Goal: Navigation & Orientation: Find specific page/section

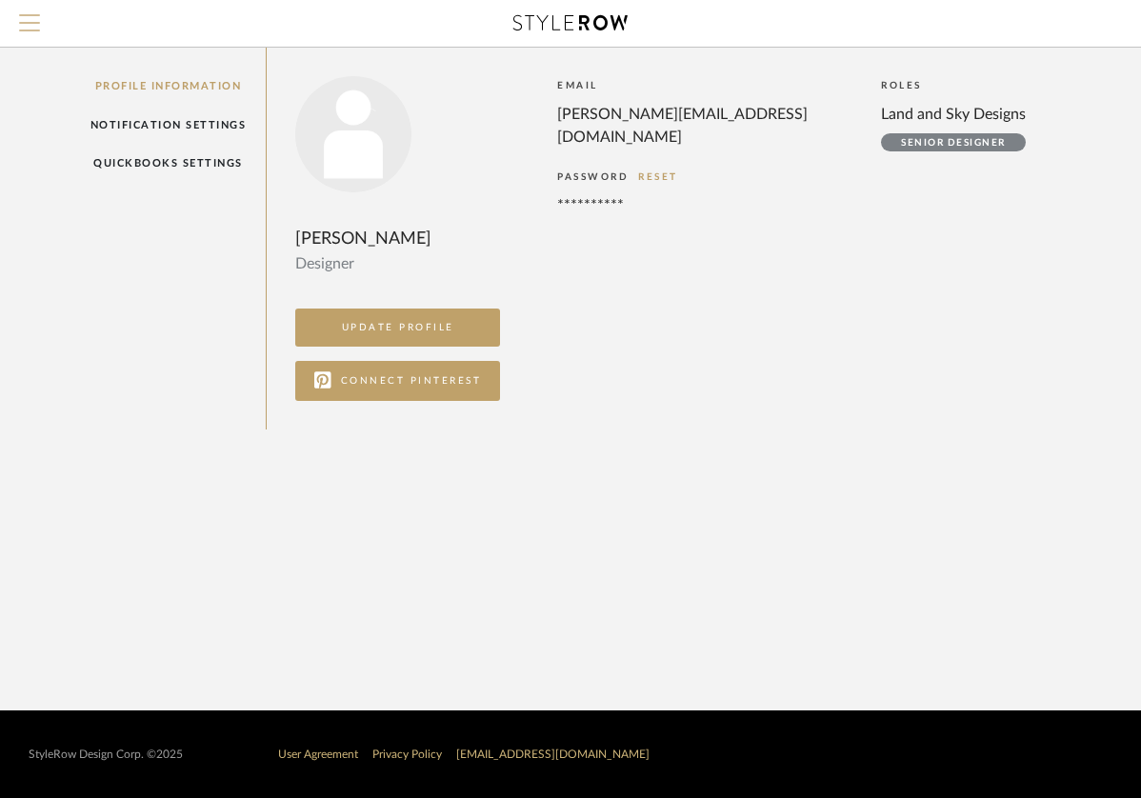
click at [33, 26] on span "Menu" at bounding box center [29, 28] width 21 height 29
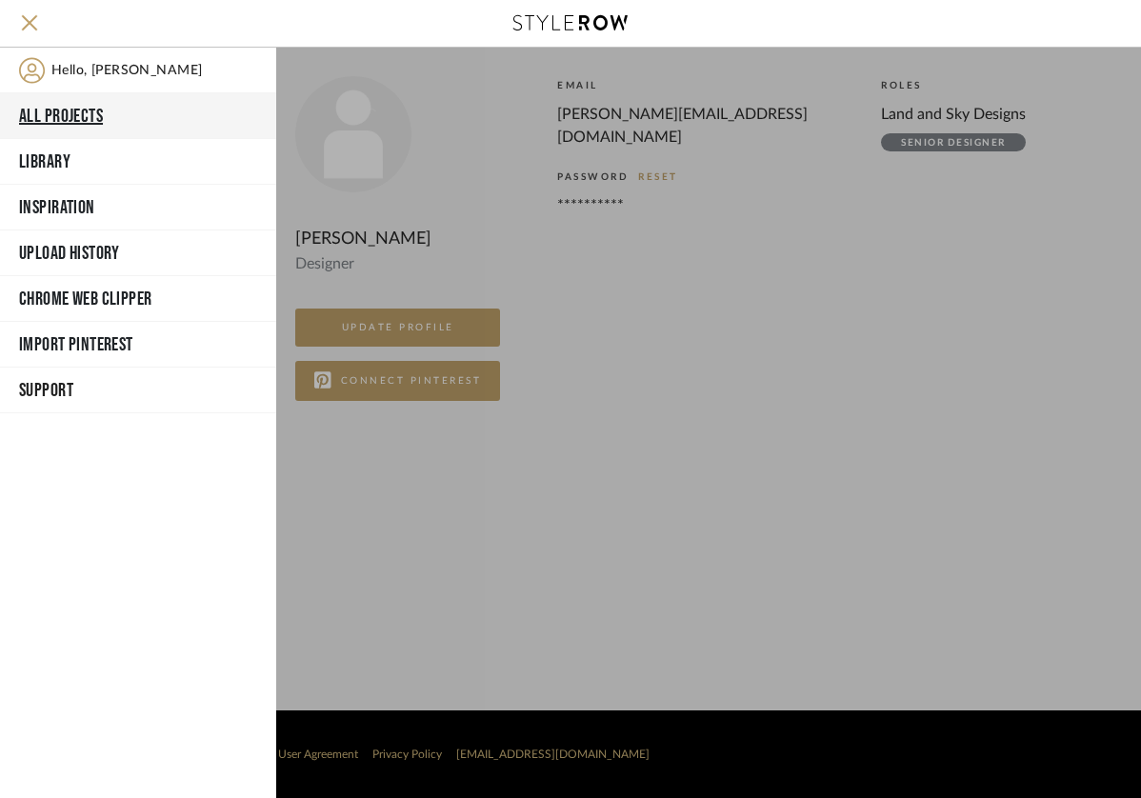
click at [56, 112] on button "All Projects" at bounding box center [138, 116] width 276 height 46
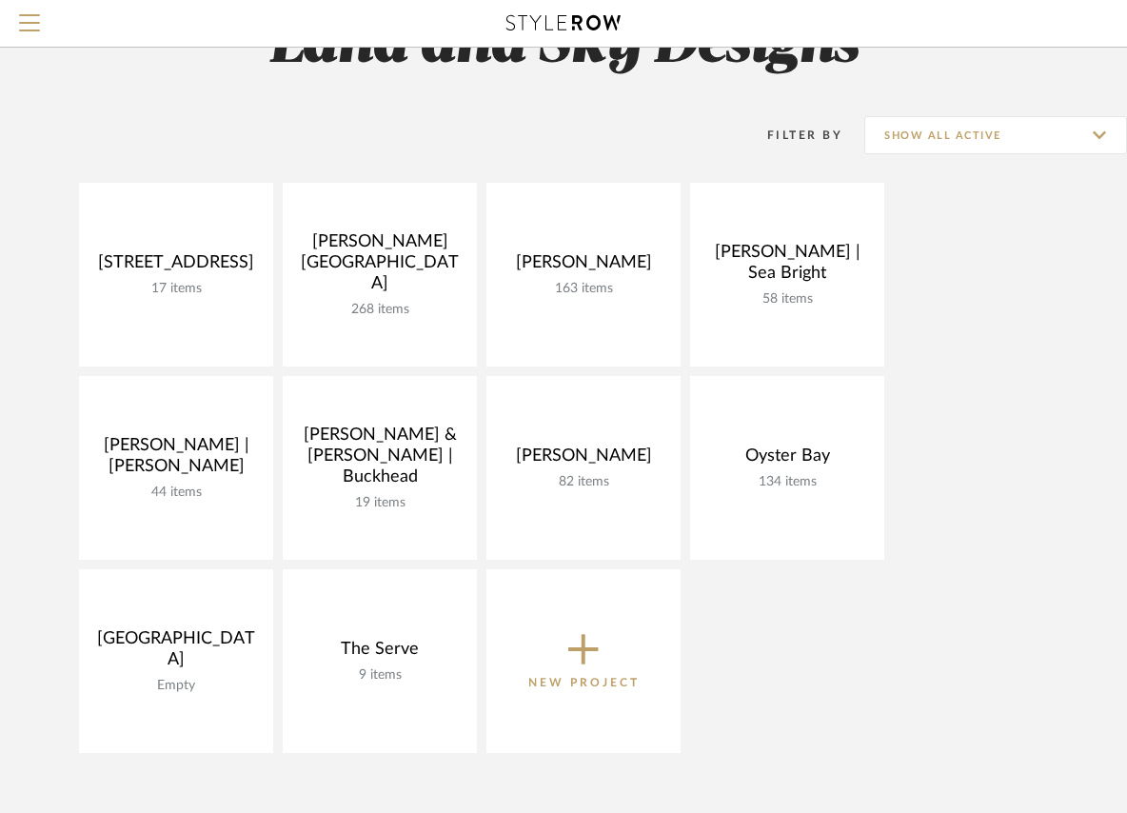
scroll to position [121, 0]
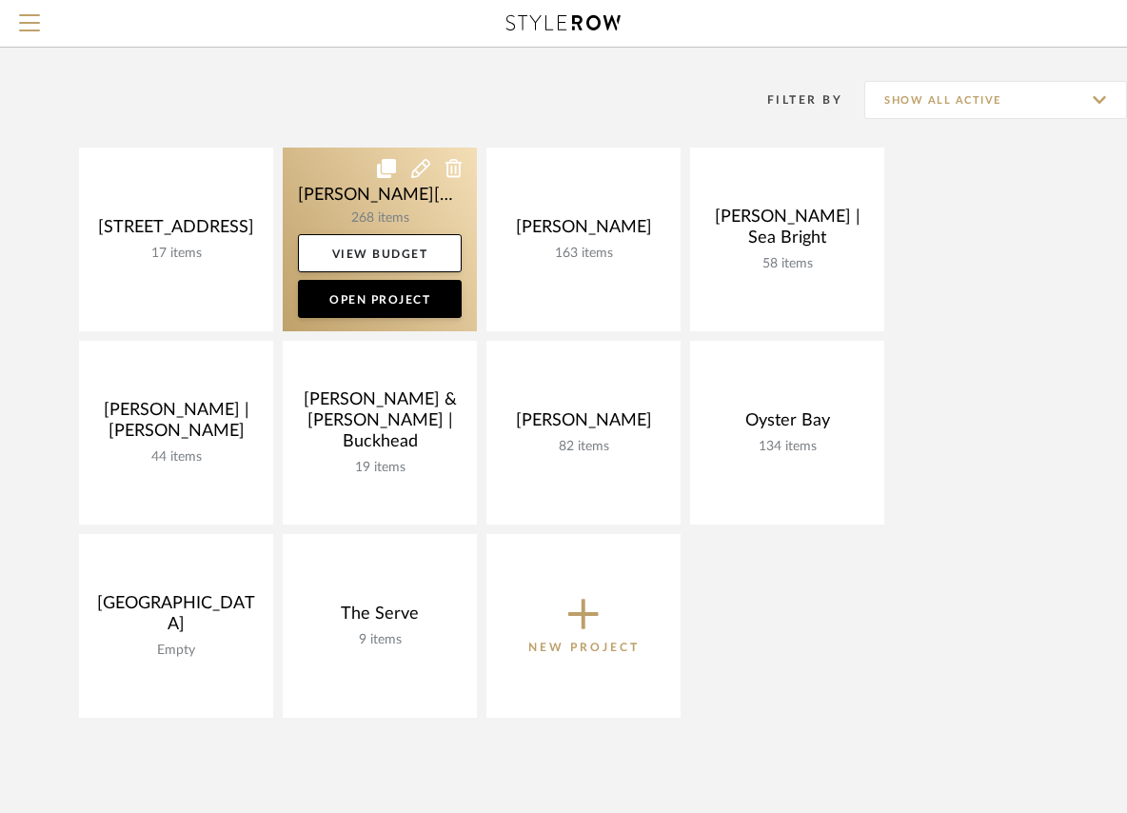
click at [388, 217] on link at bounding box center [380, 240] width 194 height 184
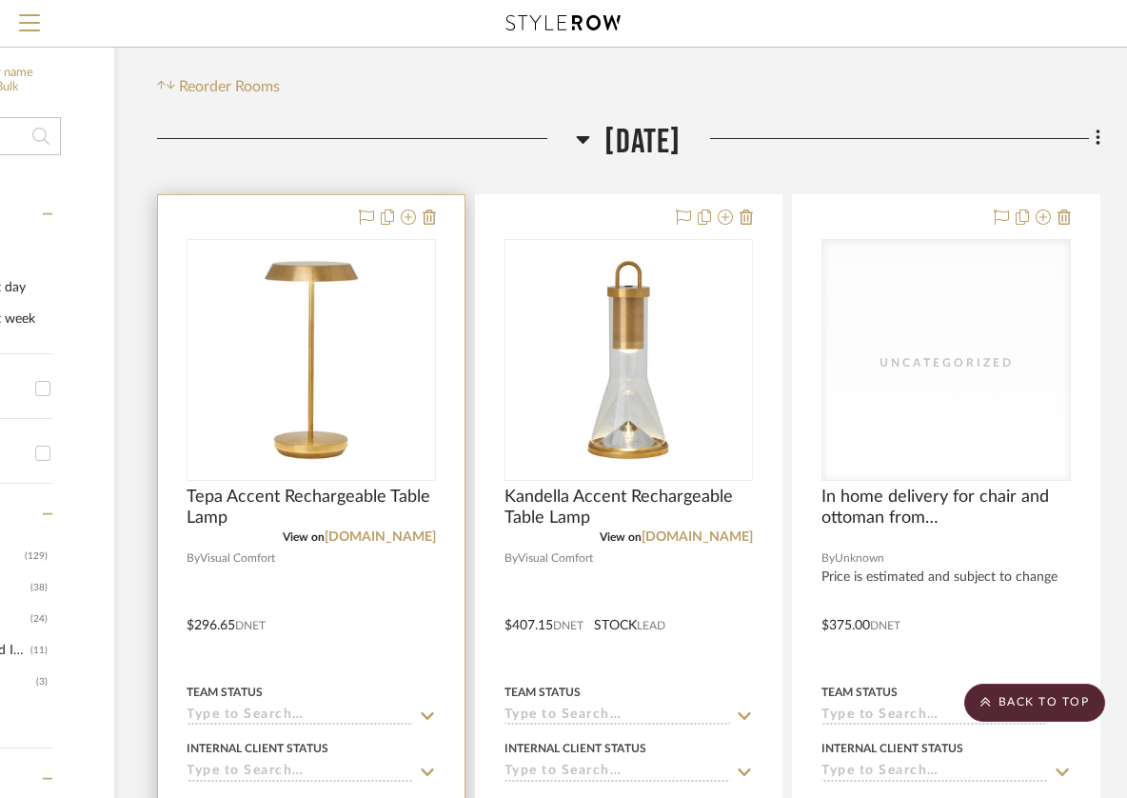
scroll to position [232, 244]
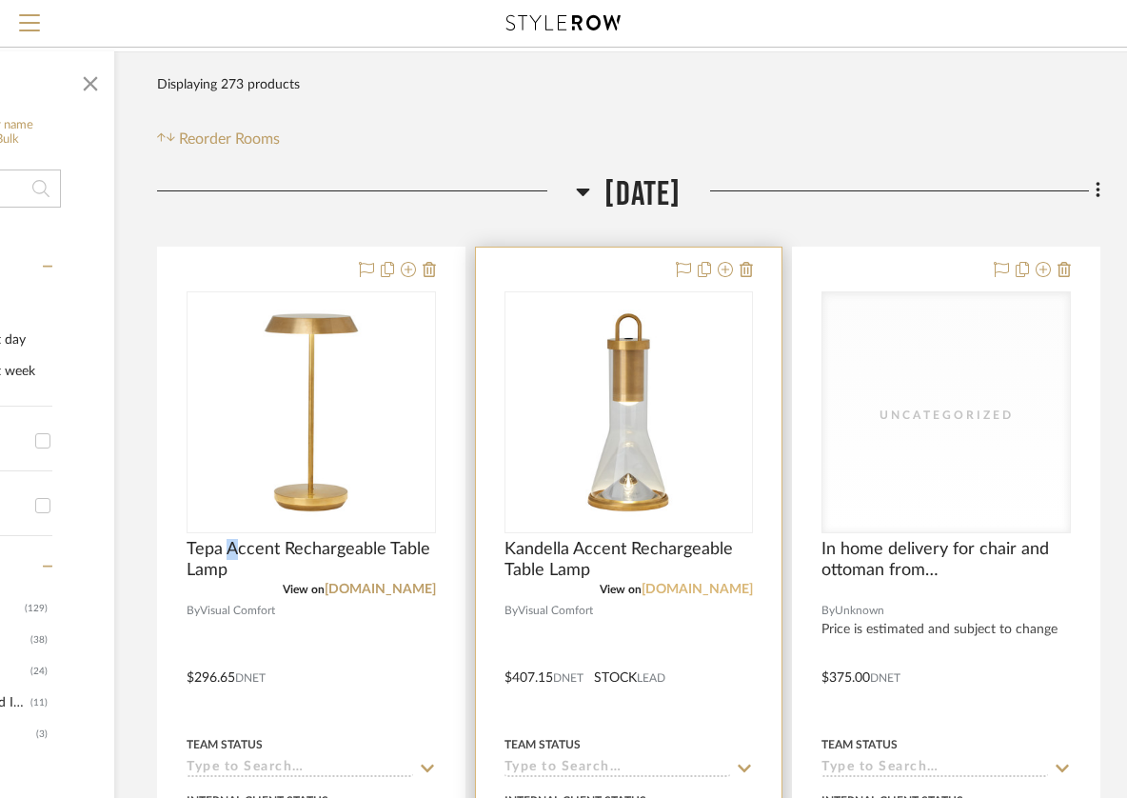
click at [707, 583] on link "[DOMAIN_NAME]" at bounding box center [697, 589] width 111 height 13
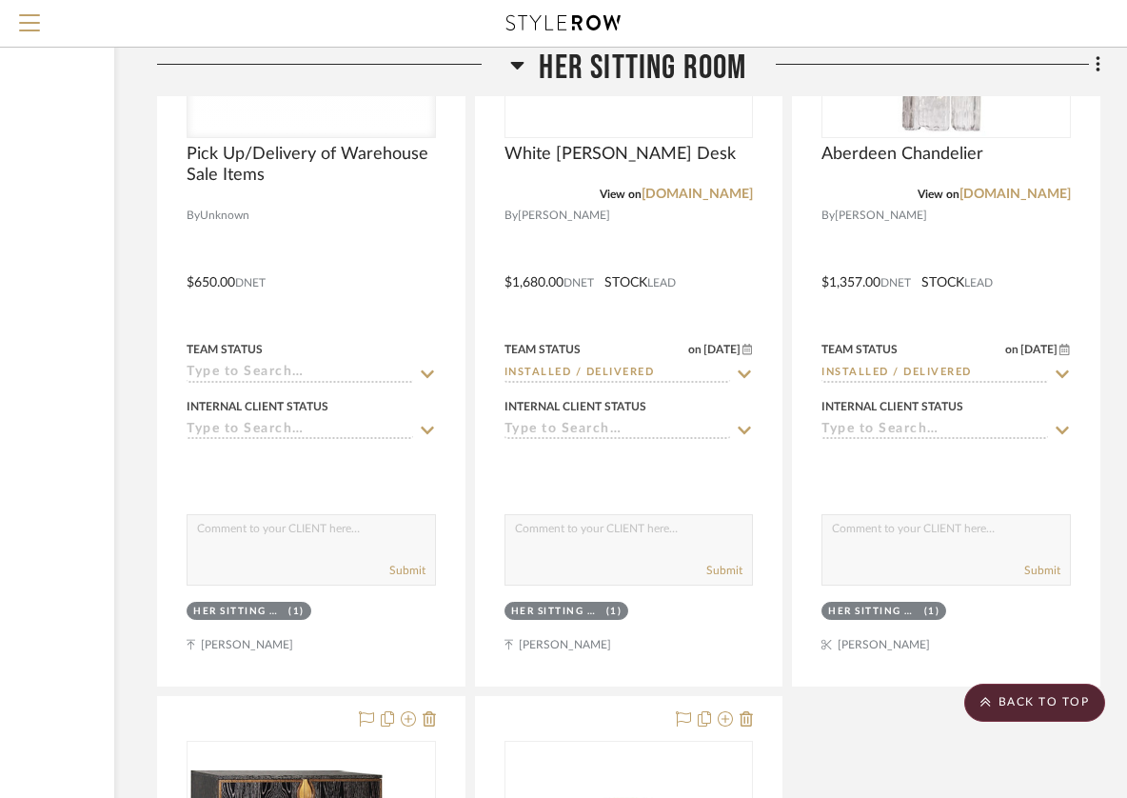
scroll to position [10416, 244]
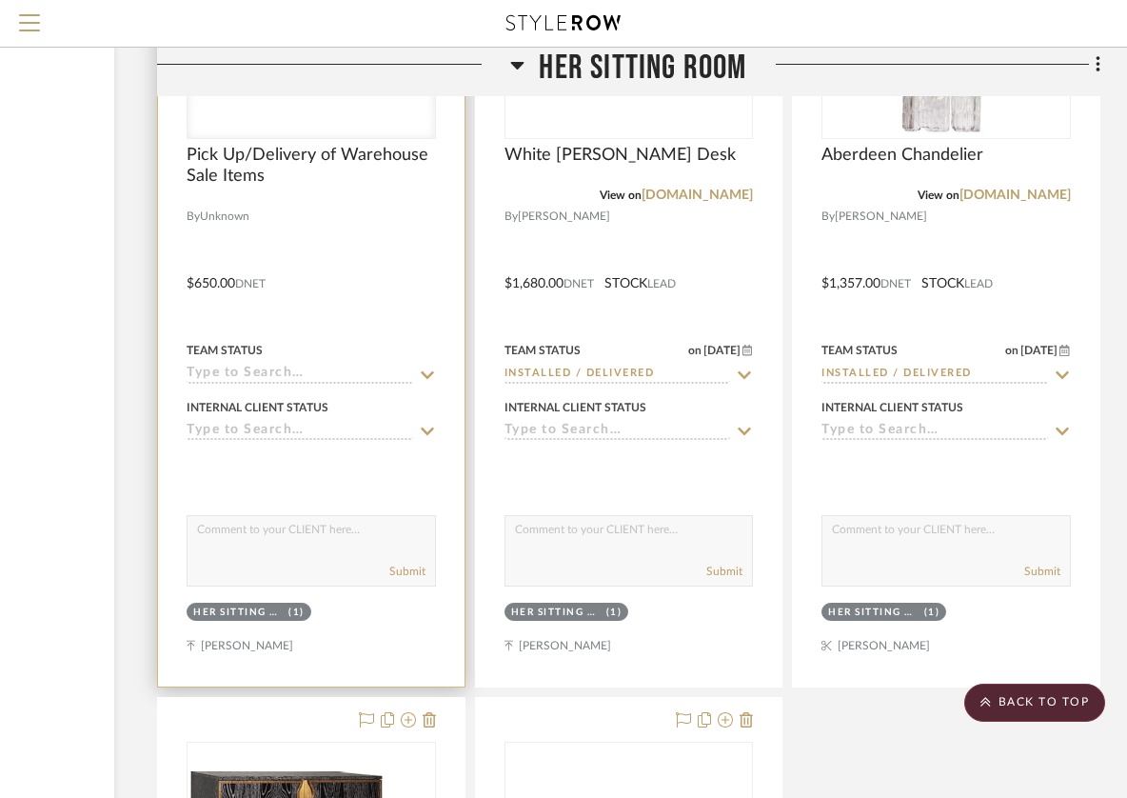
click at [227, 588] on div at bounding box center [311, 269] width 307 height 833
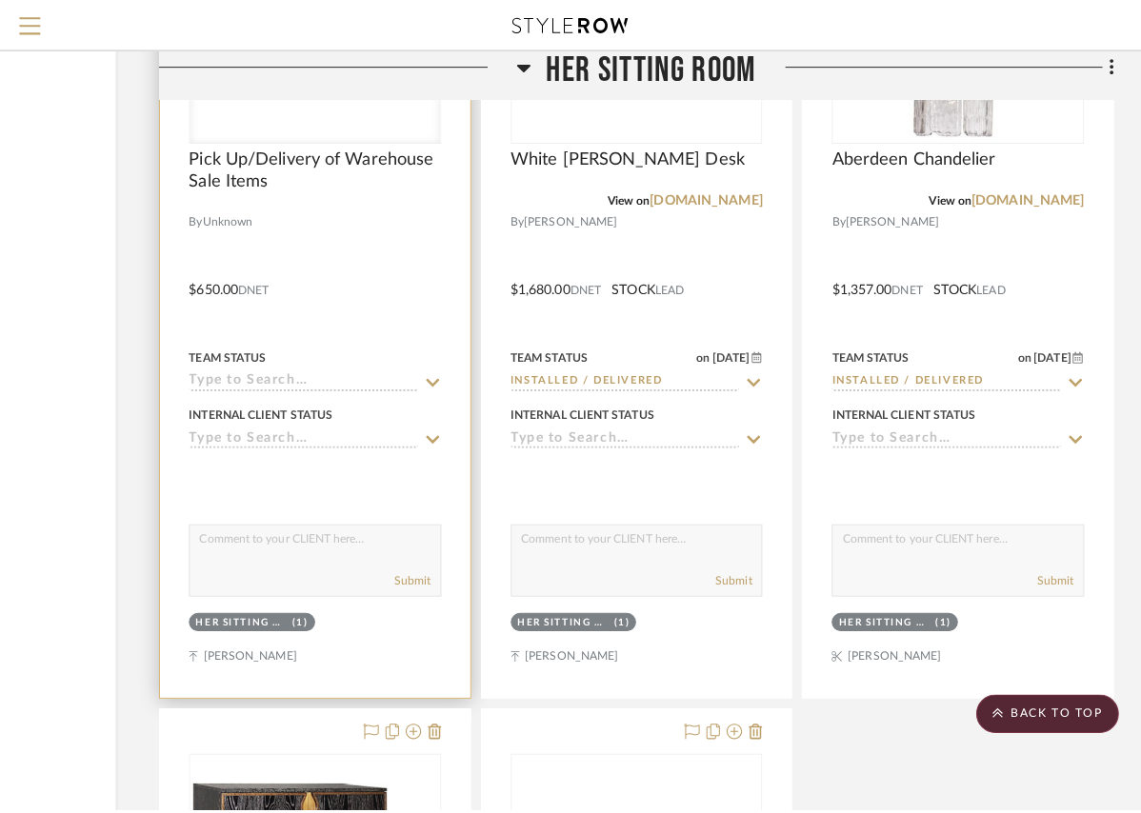
scroll to position [0, 0]
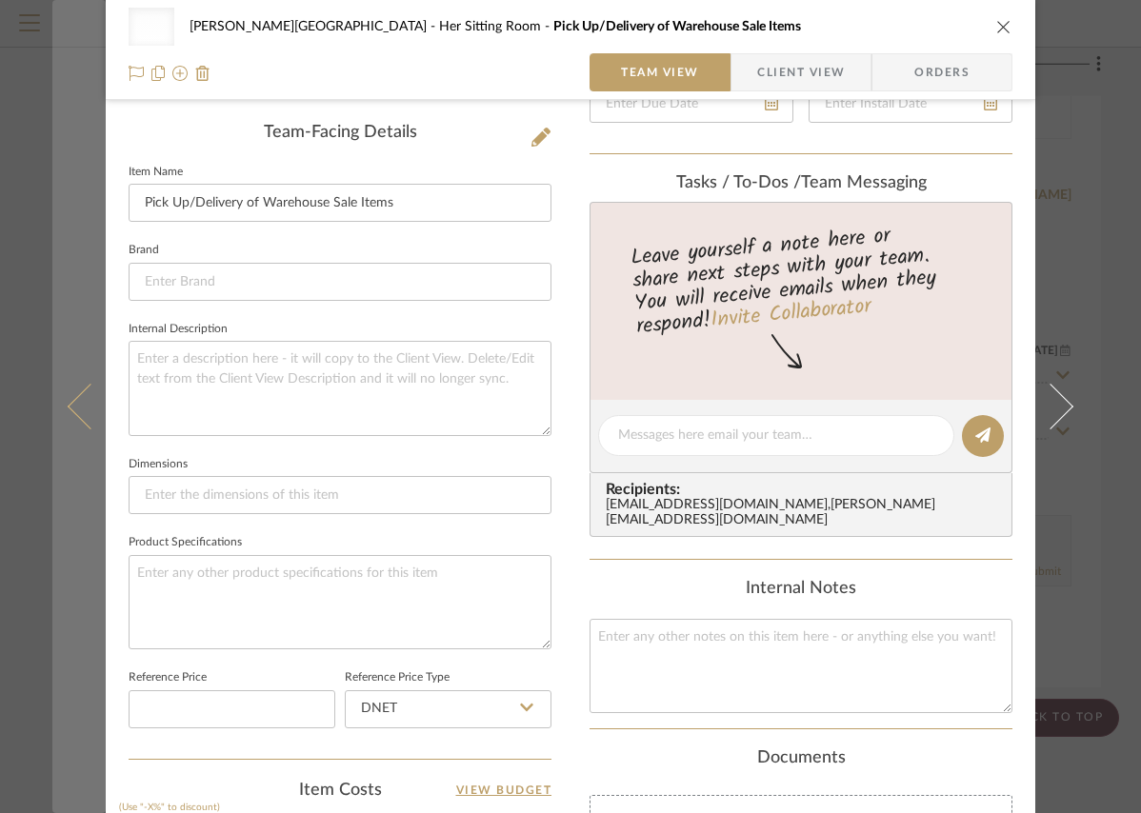
click at [63, 514] on button at bounding box center [78, 406] width 53 height 813
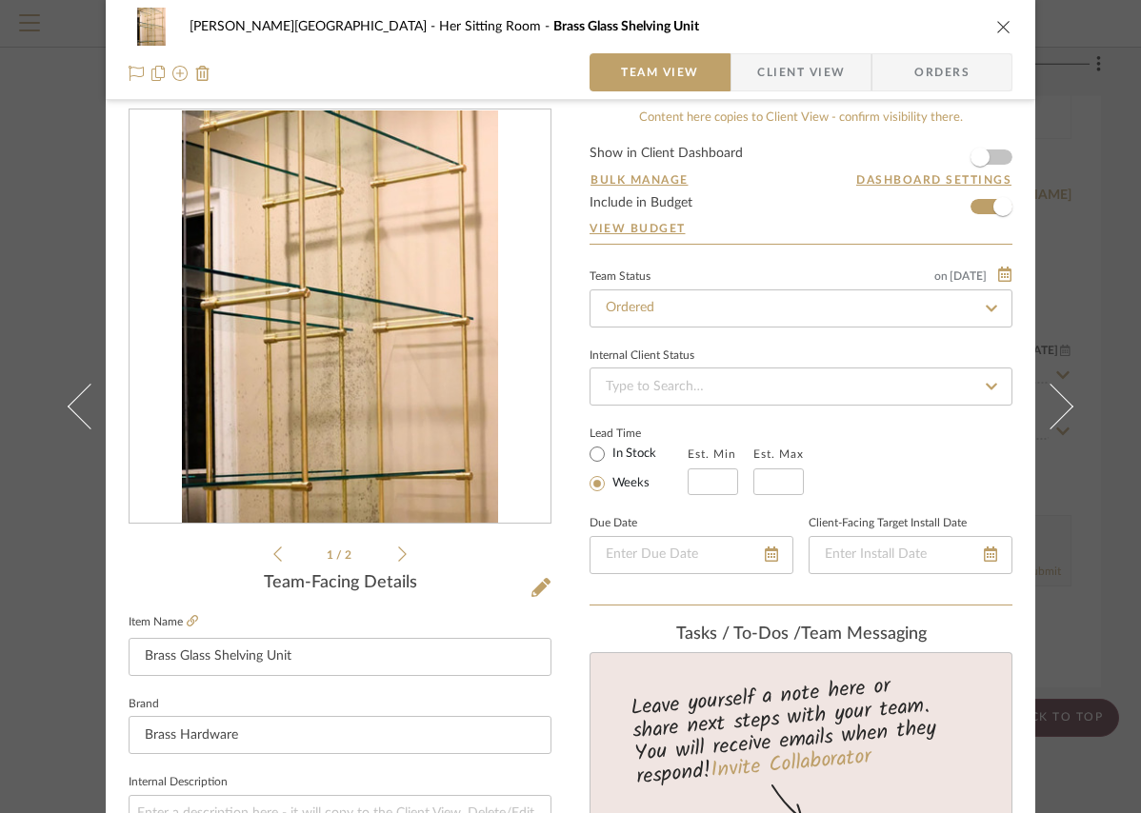
scroll to position [471, 0]
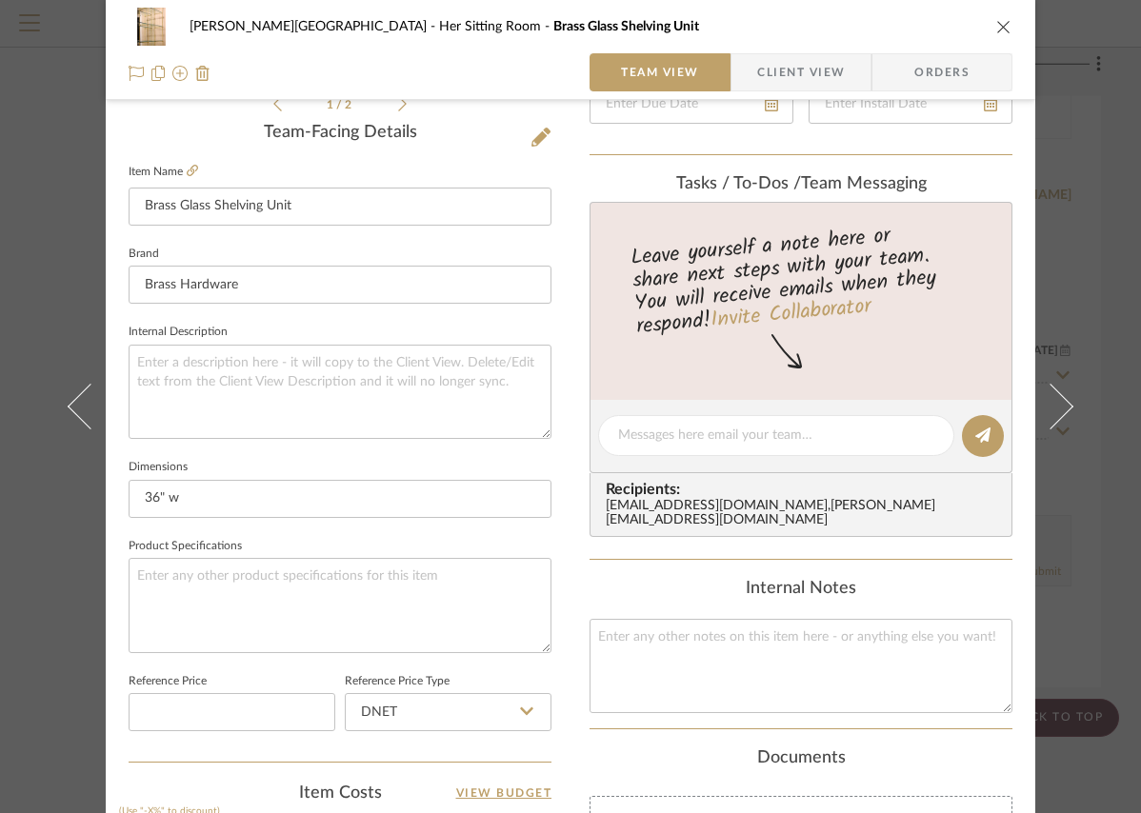
click at [996, 30] on icon "close" at bounding box center [1003, 26] width 15 height 15
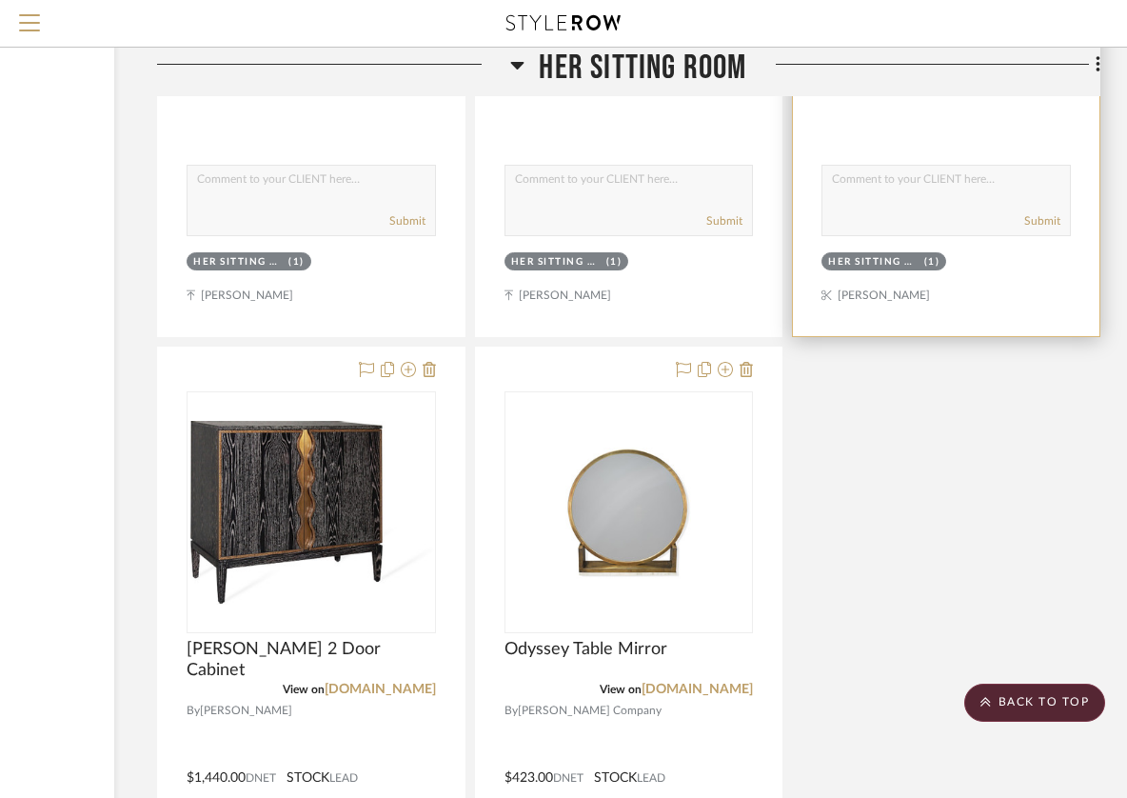
scroll to position [10768, 244]
